Goal: Transaction & Acquisition: Download file/media

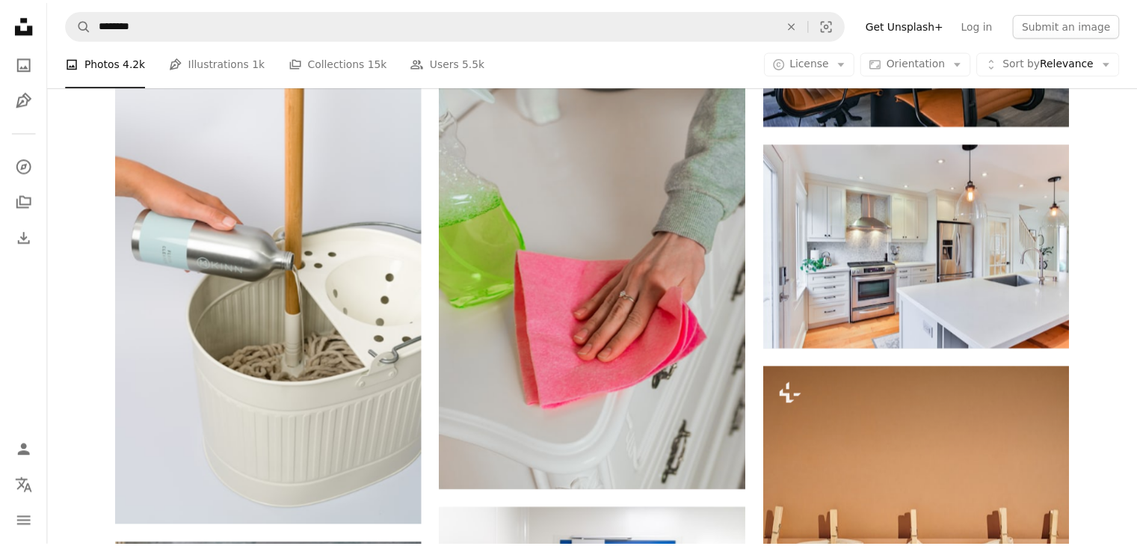
scroll to position [12307, 0]
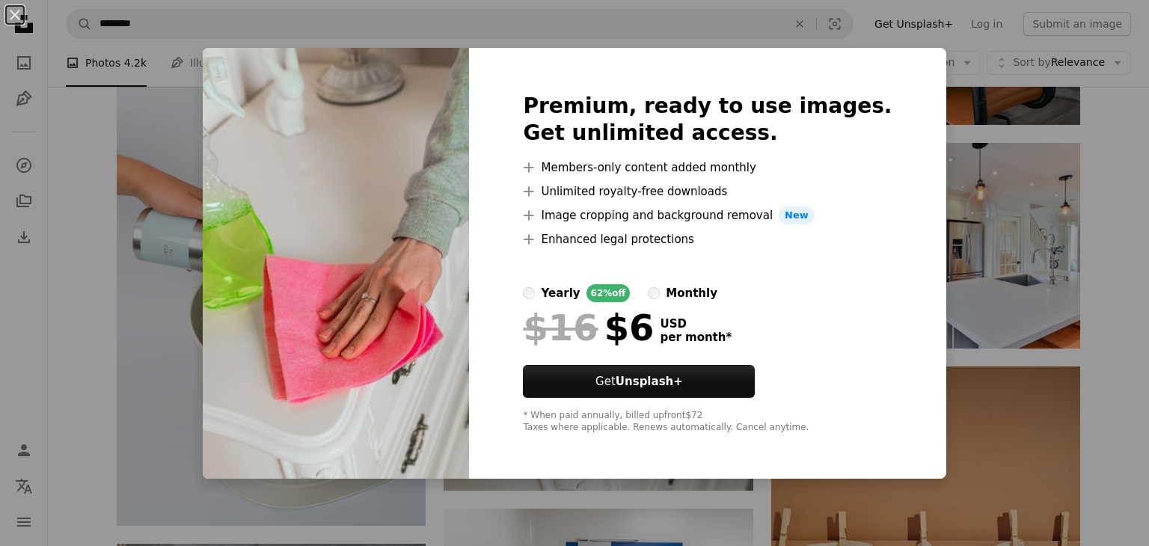
click at [144, 80] on div "An X shape Premium, ready to use images. Get unlimited access. A plus sign Memb…" at bounding box center [574, 273] width 1149 height 546
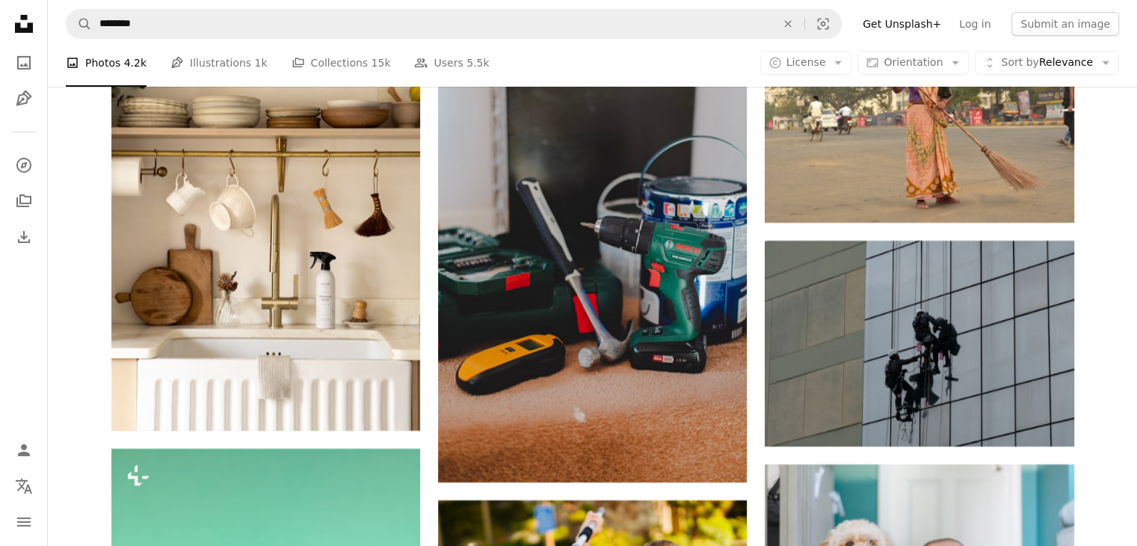
scroll to position [28251, 0]
